Goal: Transaction & Acquisition: Obtain resource

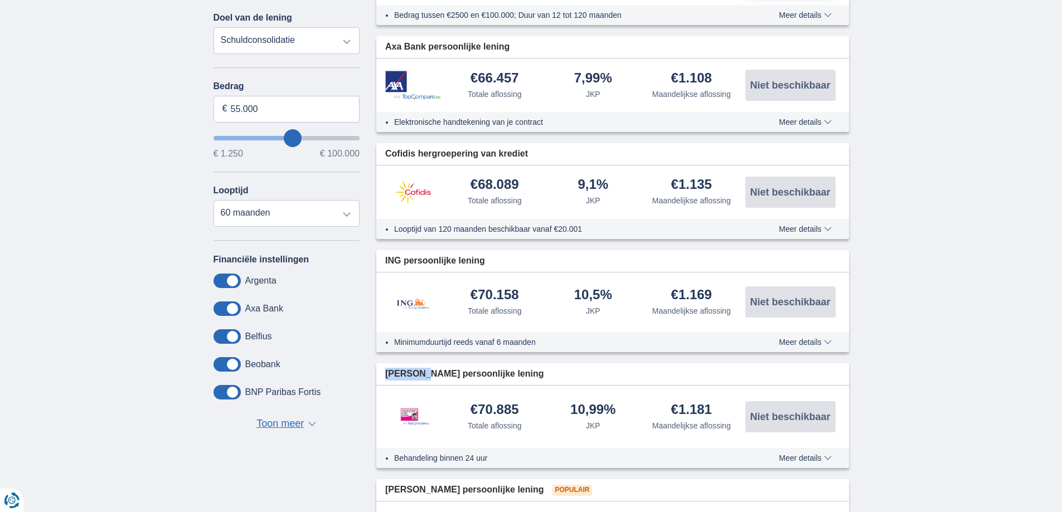
scroll to position [223, 0]
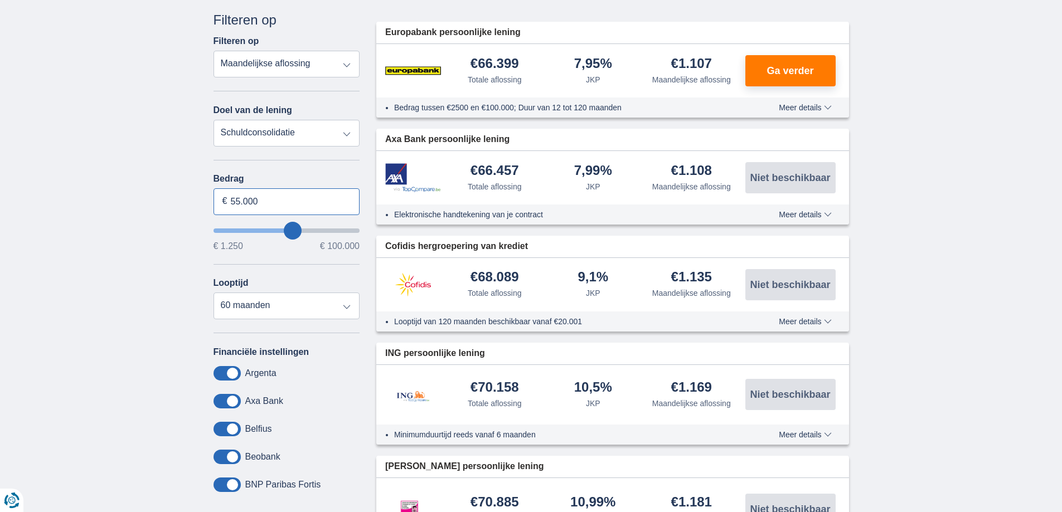
drag, startPoint x: 283, startPoint y: 211, endPoint x: 396, endPoint y: 176, distance: 118.3
click at [137, 181] on div "× widget.non-eligible-application.title widget.non-eligible-application.text no…" at bounding box center [531, 410] width 1062 height 827
type input "60.000"
type input "60250"
select select "120"
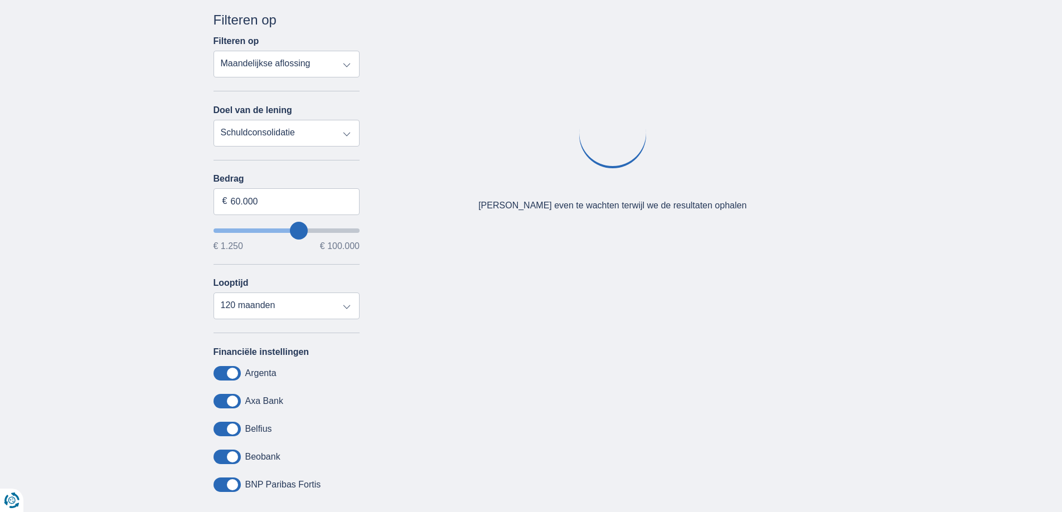
click at [184, 223] on div "× widget.non-eligible-application.title widget.non-eligible-application.text no…" at bounding box center [531, 282] width 1062 height 570
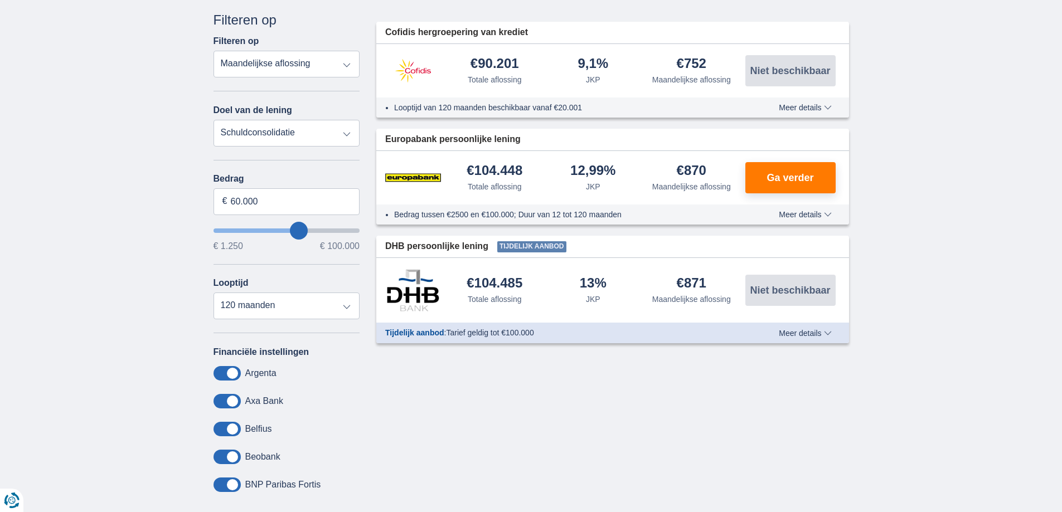
click at [821, 334] on span "Meer details" at bounding box center [805, 334] width 52 height 8
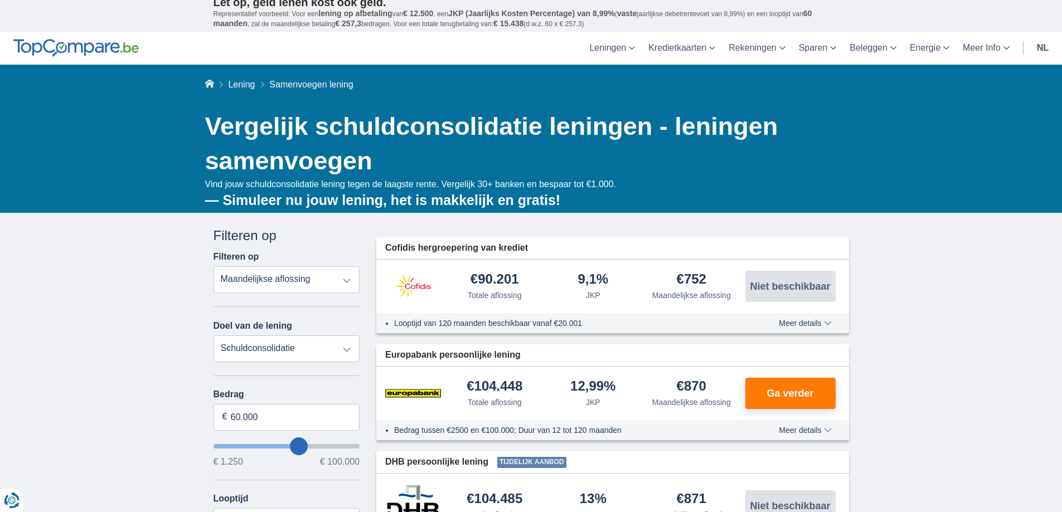
scroll to position [0, 0]
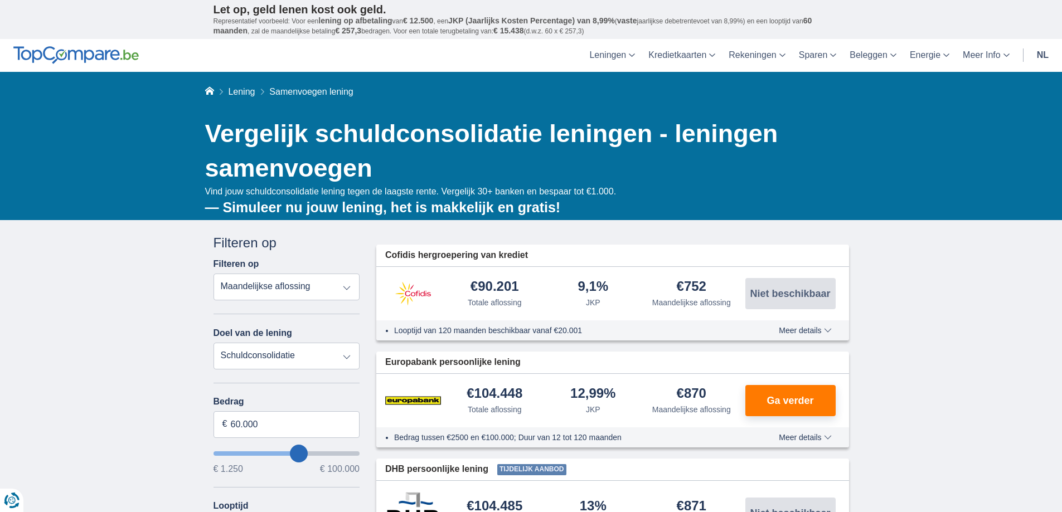
click at [280, 355] on select "Persoonlijke lening Auto Moto / fiets Mobilhome / caravan Renovatie Energie Sch…" at bounding box center [287, 356] width 147 height 27
select select "personalLoan"
click at [214, 343] on select "Persoonlijke lening Auto Moto / fiets Mobilhome / caravan Renovatie Energie Sch…" at bounding box center [287, 356] width 147 height 27
type input "7.500"
type input "7250"
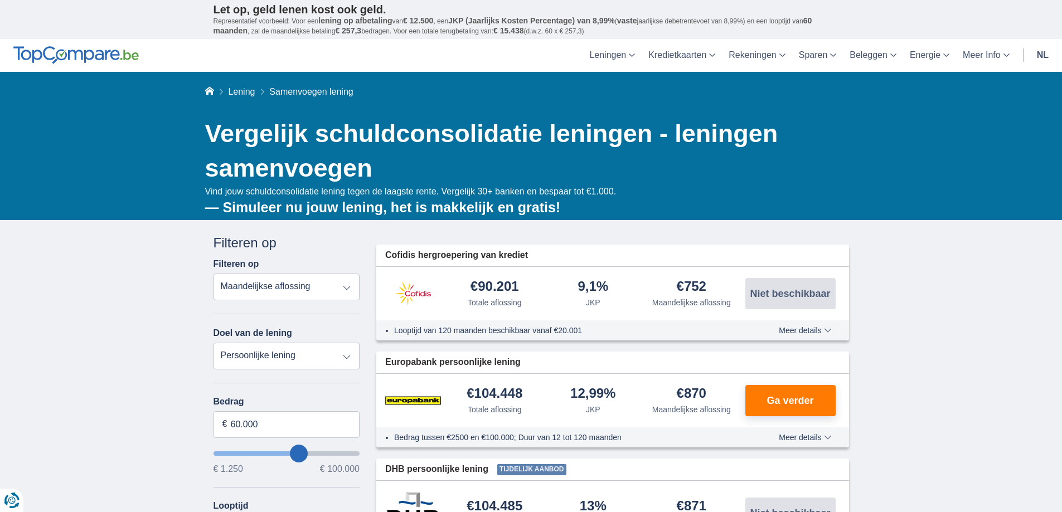
select select "42"
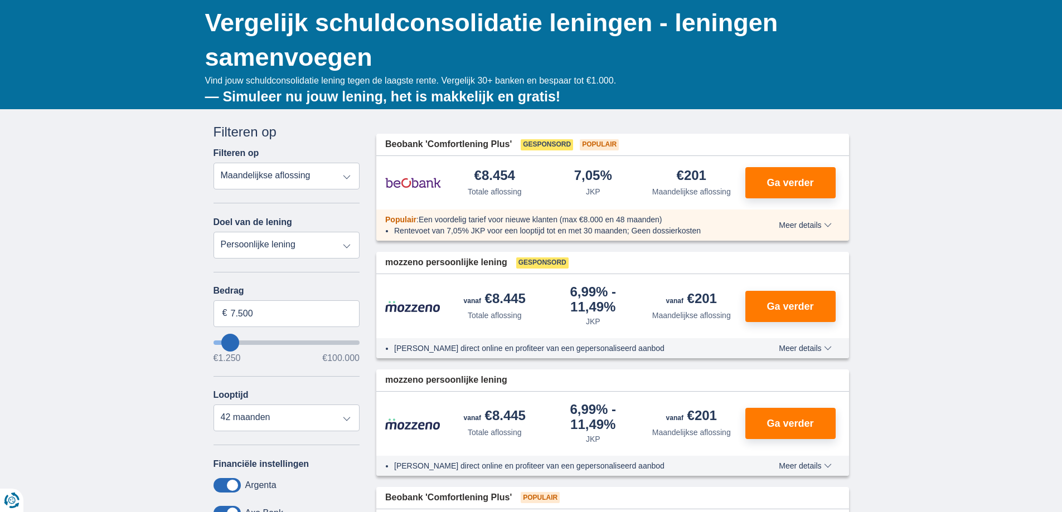
scroll to position [112, 0]
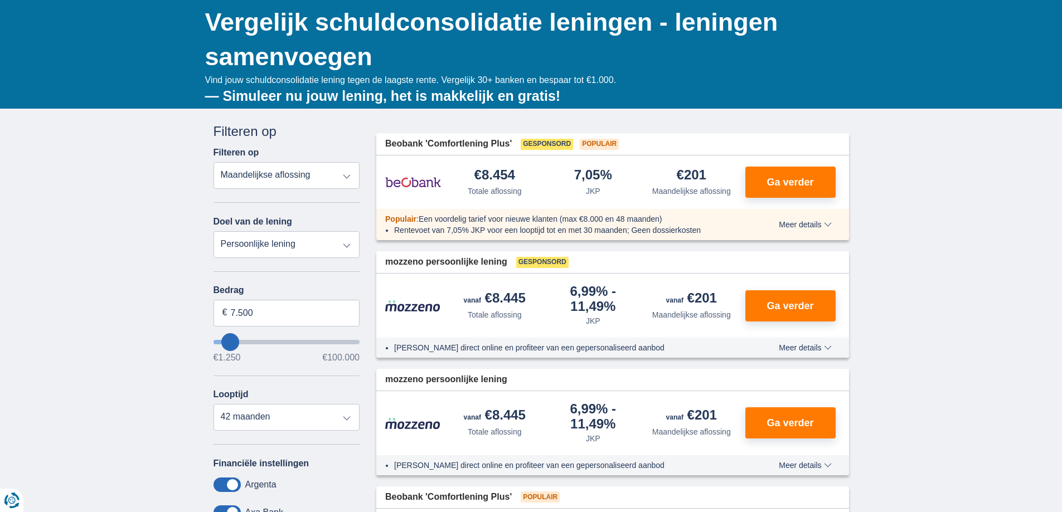
type input "58.250"
type input "58250"
select select "120"
type input "58250"
click at [297, 345] on input "wantToBorrow" at bounding box center [287, 342] width 147 height 4
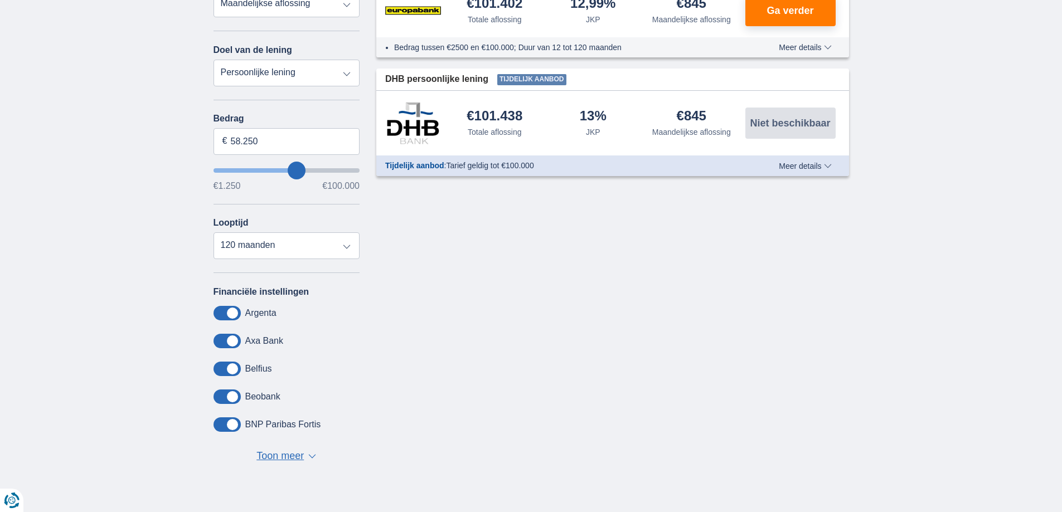
scroll to position [335, 0]
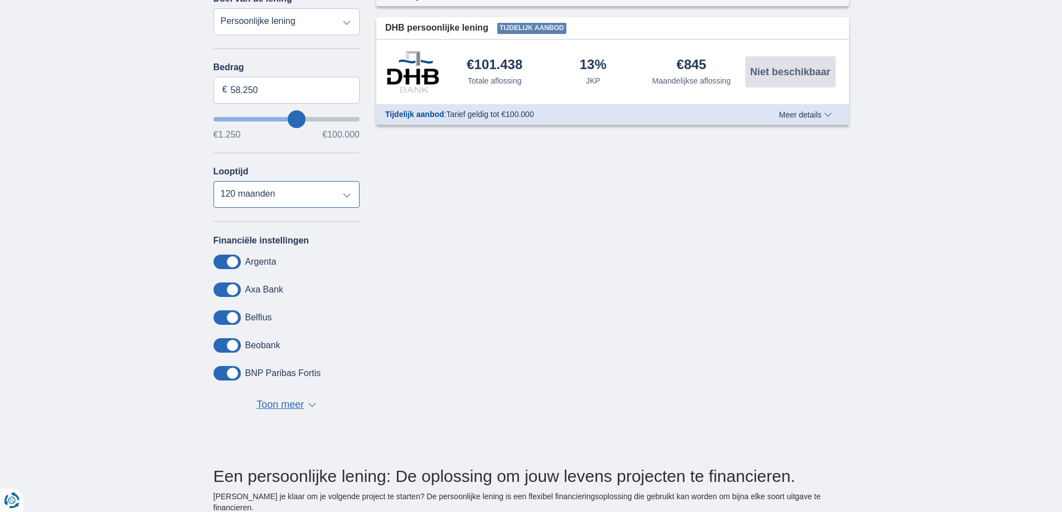
click at [322, 204] on select "12 maanden 18 maanden 24 maanden 30 maanden 36 maanden 42 maanden 48 maanden 60…" at bounding box center [287, 194] width 147 height 27
select select "84"
click at [214, 181] on select "12 maanden 18 maanden 24 maanden 30 maanden 36 maanden 42 maanden 48 maanden 60…" at bounding box center [287, 194] width 147 height 27
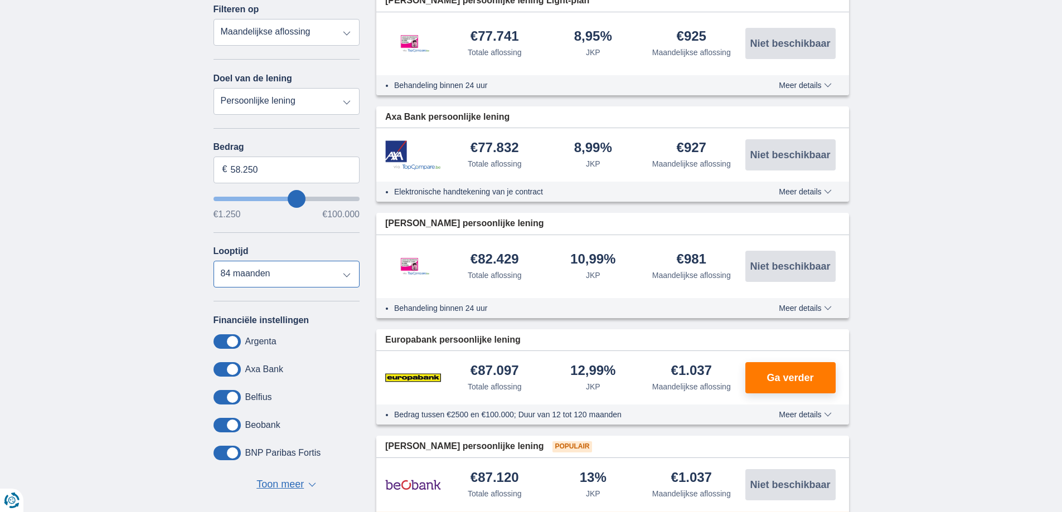
scroll to position [167, 0]
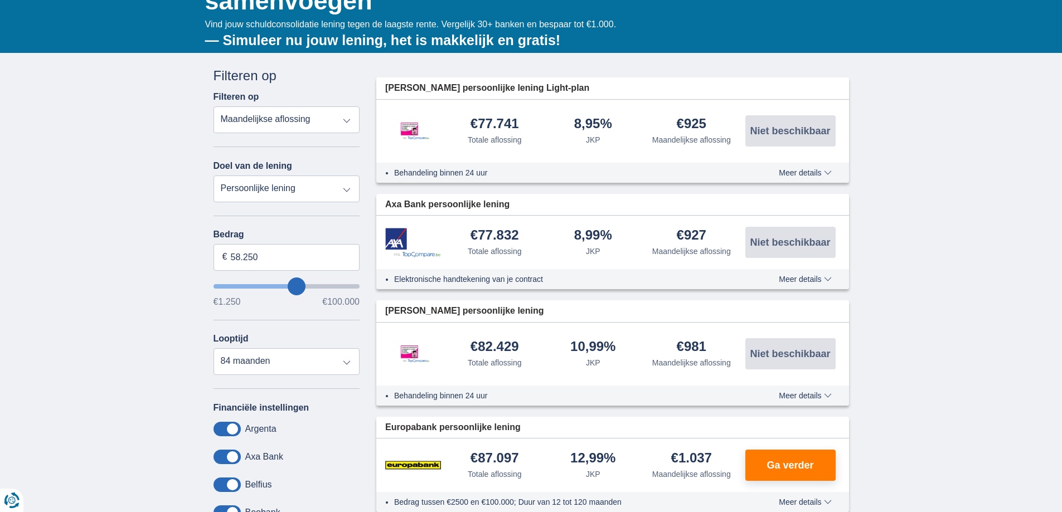
click at [413, 135] on img at bounding box center [413, 131] width 56 height 40
